Goal: Download file/media

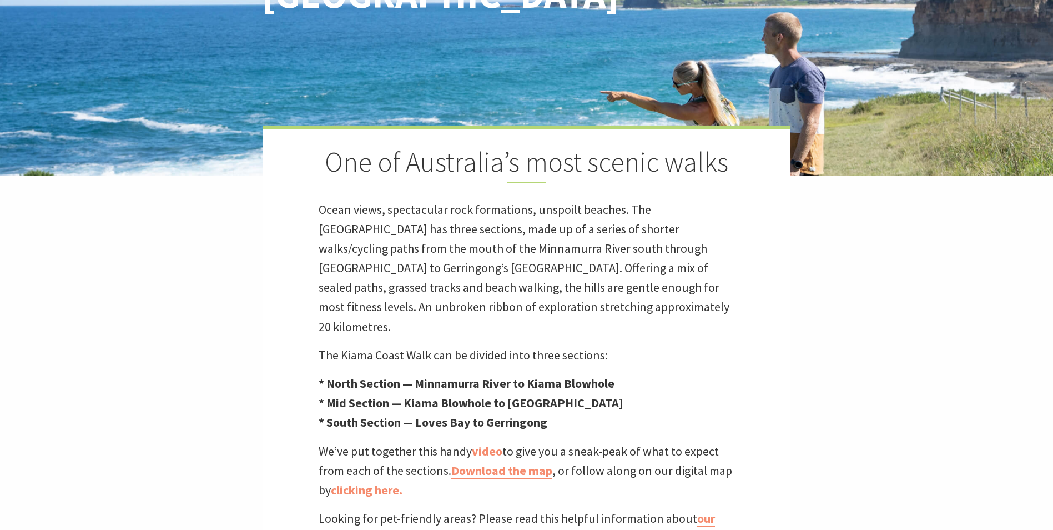
scroll to position [444, 0]
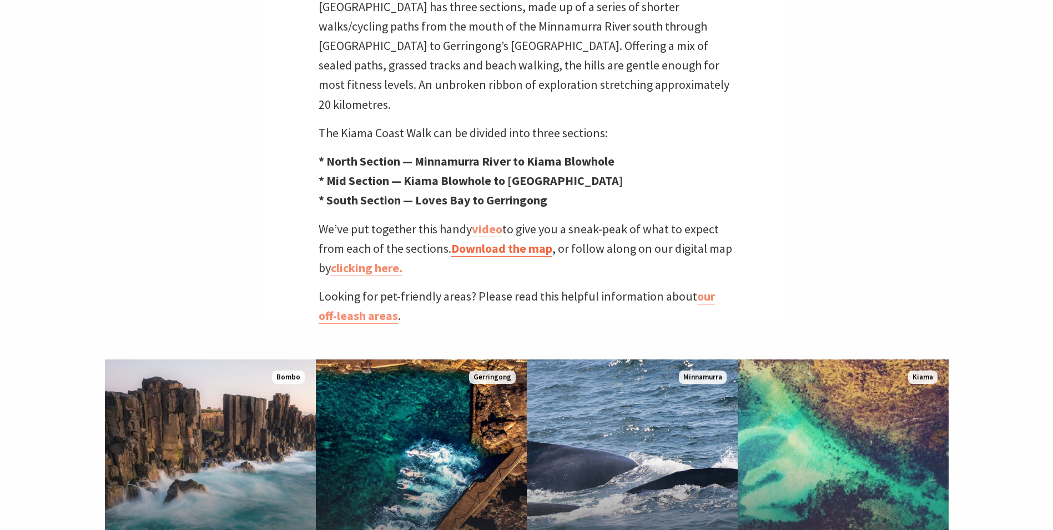
click at [508, 240] on link "Download the map" at bounding box center [501, 248] width 101 height 16
click at [358, 260] on link "clicking here." at bounding box center [367, 268] width 72 height 16
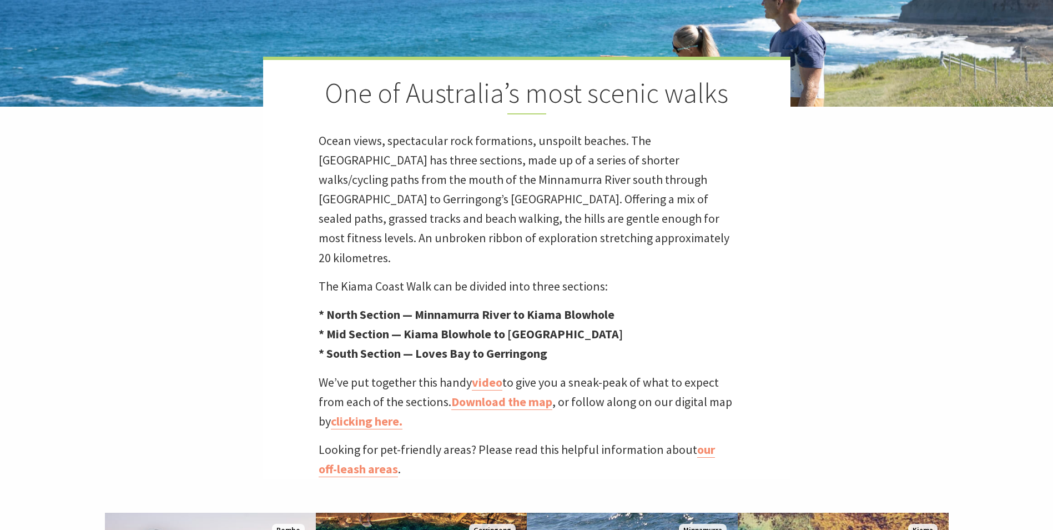
scroll to position [389, 0]
